Goal: Task Accomplishment & Management: Use online tool/utility

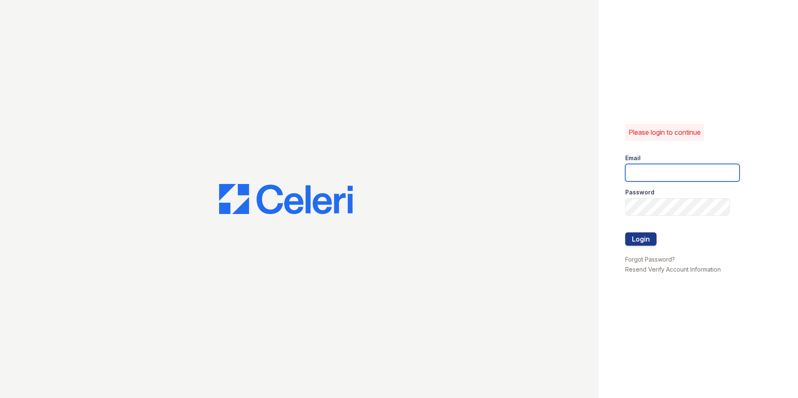
click at [667, 169] on input "email" at bounding box center [682, 173] width 114 height 18
type input "hrouse@mmgmgt.com"
click at [634, 237] on button "Login" at bounding box center [640, 238] width 31 height 13
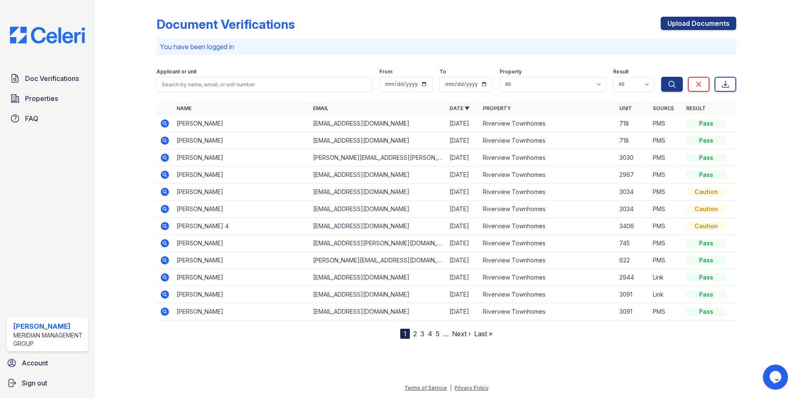
click at [52, 70] on div "Doc Verifications Properties FAQ [PERSON_NAME] Meridian Management Group Accoun…" at bounding box center [47, 199] width 95 height 398
click at [42, 99] on span "Properties" at bounding box center [41, 98] width 33 height 10
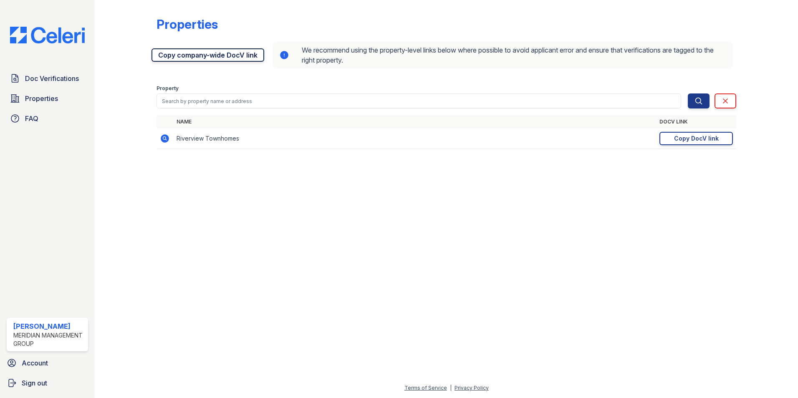
click at [209, 55] on link "Copy company-wide DocV link" at bounding box center [207, 54] width 113 height 13
